Goal: Use online tool/utility: Utilize a website feature to perform a specific function

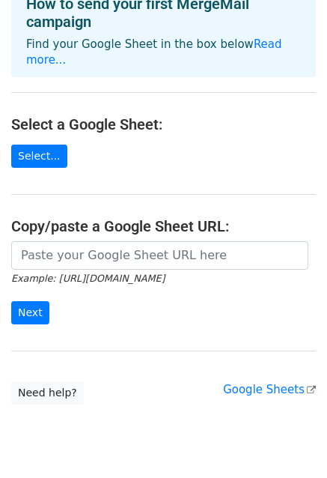
scroll to position [120, 0]
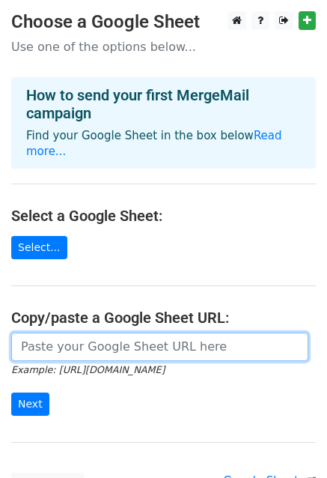
click at [70, 334] on input "url" at bounding box center [159, 347] width 297 height 28
paste input "[URL][DOMAIN_NAME]"
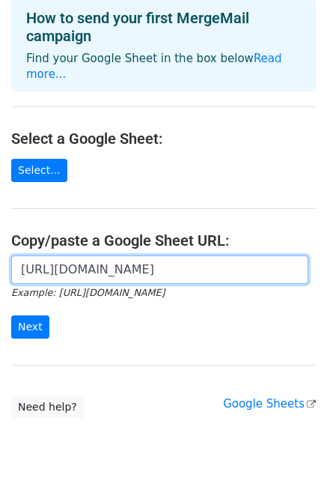
scroll to position [120, 0]
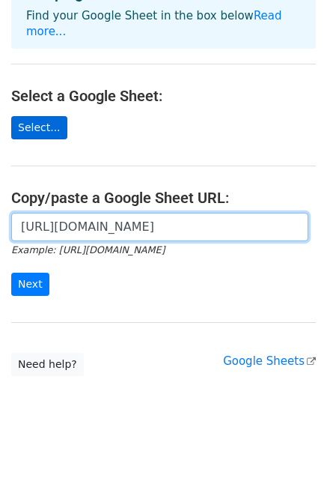
type input "[URL][DOMAIN_NAME]"
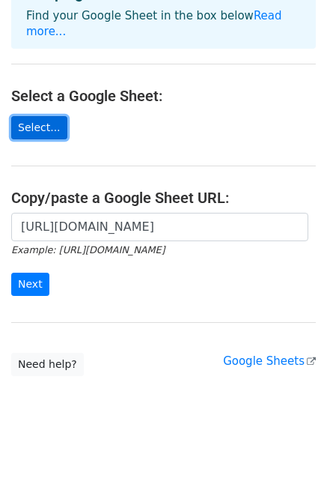
scroll to position [0, 0]
click at [45, 116] on link "Select..." at bounding box center [39, 127] width 56 height 23
